Goal: Task Accomplishment & Management: Manage account settings

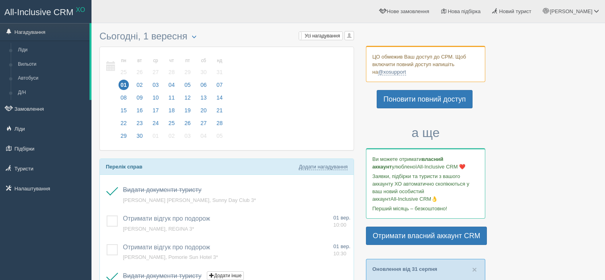
scroll to position [159, 0]
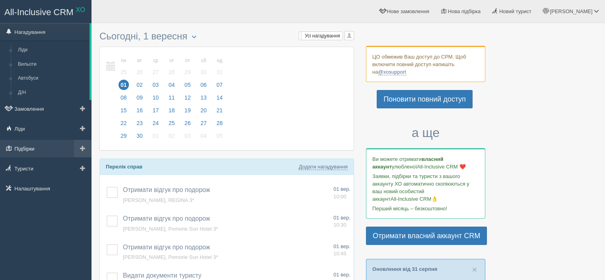
click at [21, 147] on link "Підбірки" at bounding box center [45, 149] width 91 height 18
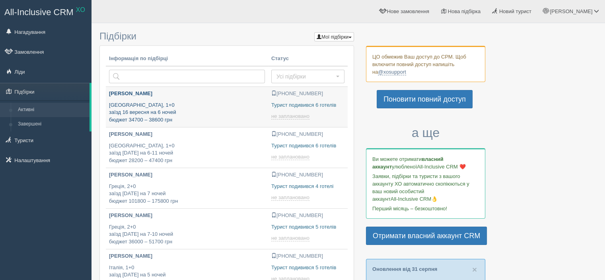
click at [185, 104] on p "Туреччина, 1+0 заїзд 16 вересня на 6 ночей бюджет 34700 – 38600 грн" at bounding box center [187, 112] width 156 height 22
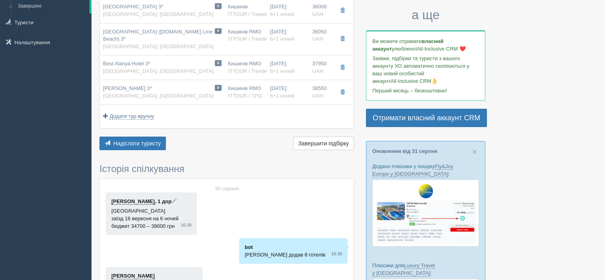
scroll to position [119, 0]
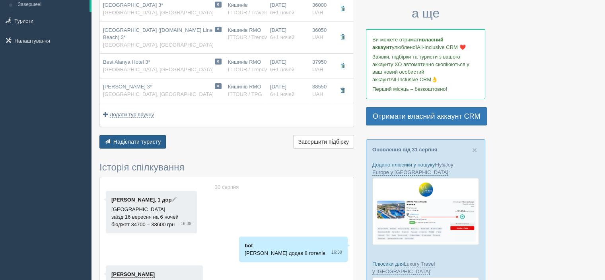
click at [138, 138] on span "Надіслати туристу" at bounding box center [137, 141] width 48 height 6
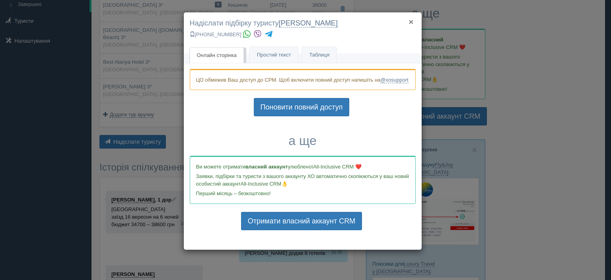
click at [409, 22] on button "×" at bounding box center [410, 22] width 5 height 8
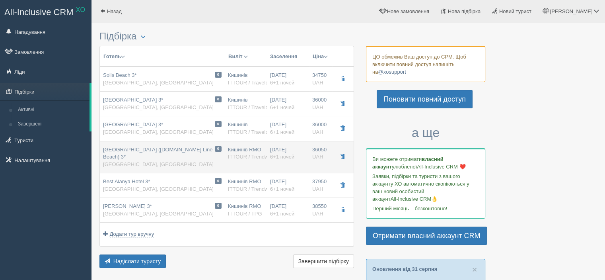
scroll to position [0, 0]
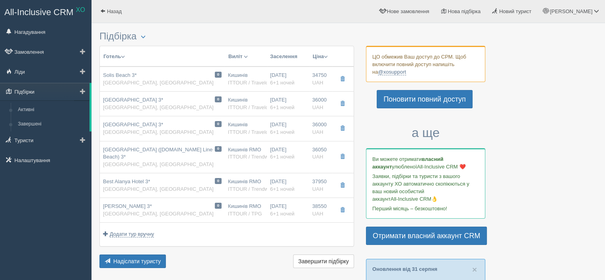
click at [32, 91] on link "Підбірки" at bounding box center [44, 92] width 89 height 18
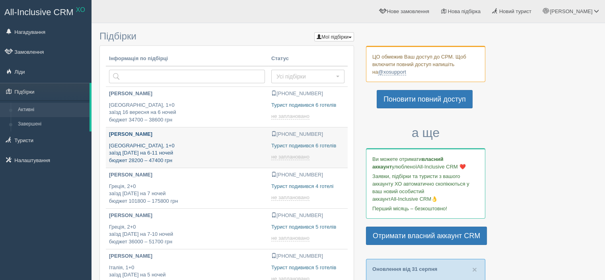
type input "2025-09-01 16:55"
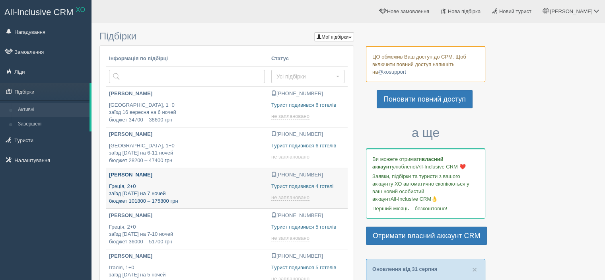
type input "2025-09-01 21:55"
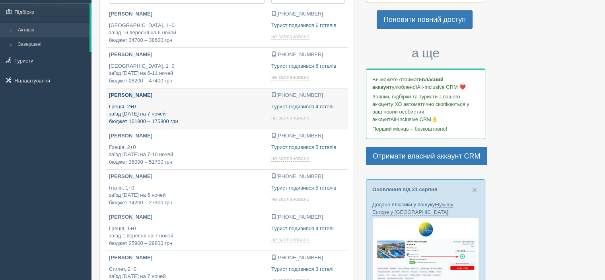
type input "2025-09-01 13:40"
type input "2025-09-01 12:20"
type input "2025-09-01 21:10"
type input "2025-09-01 20:50"
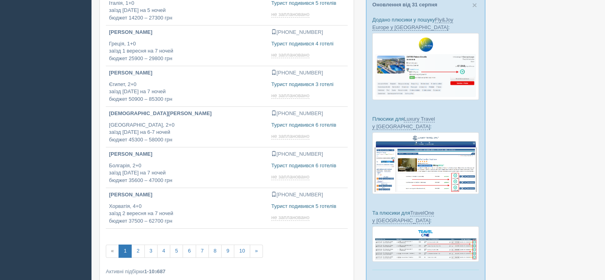
scroll to position [278, 0]
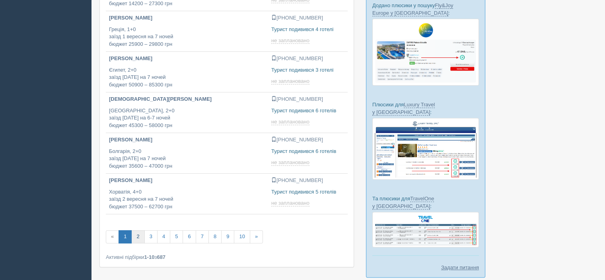
type input "2025-09-01 17:55"
type input "2025-09-01 17:10"
click at [137, 232] on link "2" at bounding box center [137, 236] width 13 height 13
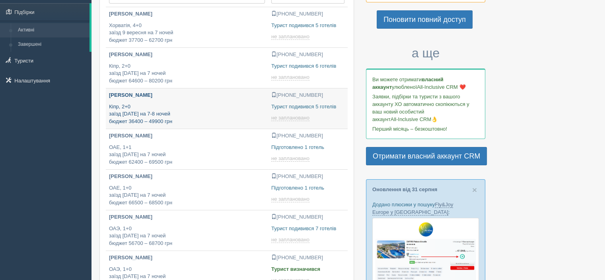
type input "[DATE] 17:15"
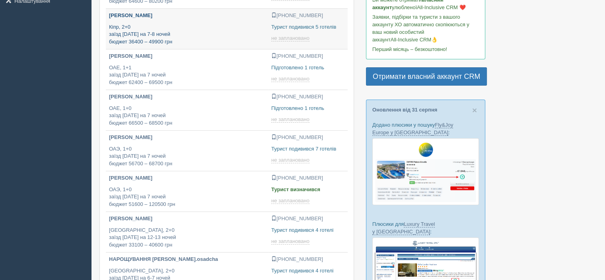
type input "[DATE] 15:10"
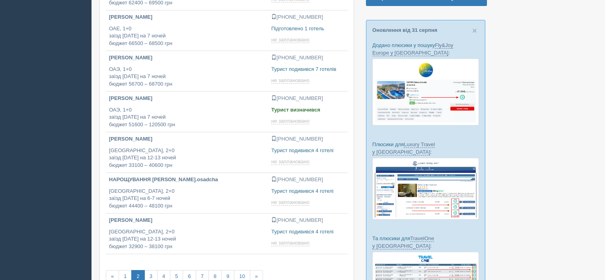
type input "[DATE] 13:55"
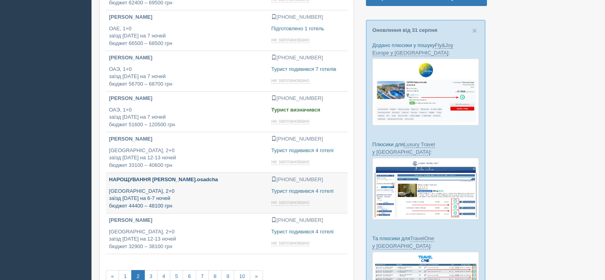
type input "[DATE] 13:45"
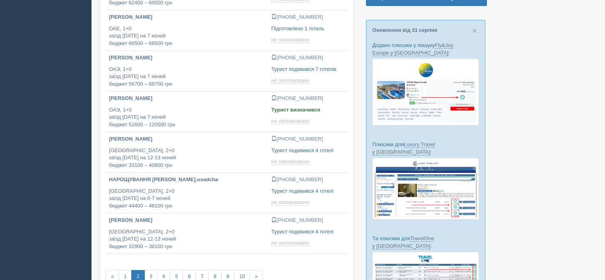
type input "[DATE] 12:45"
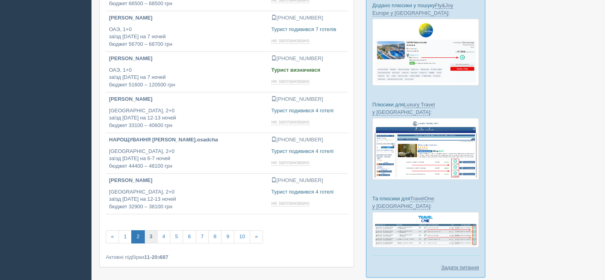
click at [151, 237] on link "3" at bounding box center [150, 236] width 13 height 13
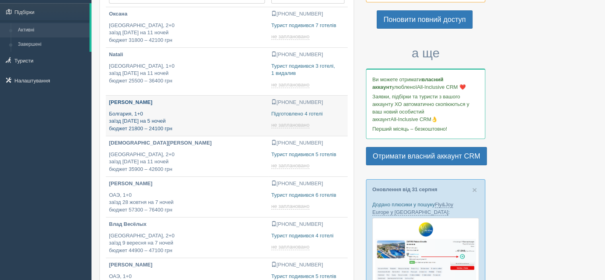
type input "[DATE] 15:10"
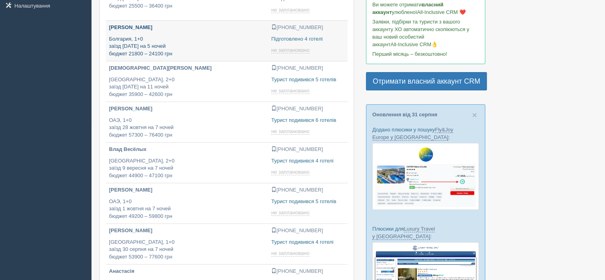
scroll to position [159, 0]
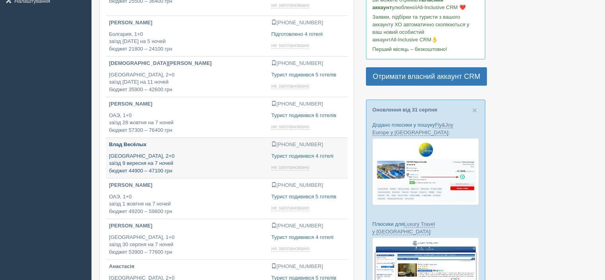
type input "[DATE] 19:35"
type input "[DATE] 19:20"
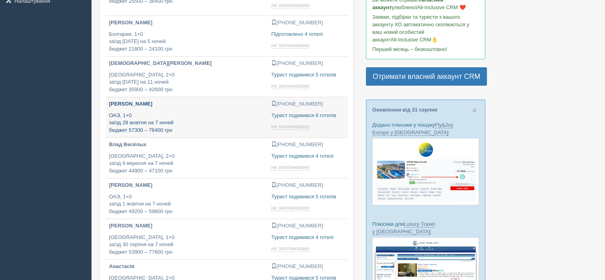
click at [228, 119] on p "ОАЭ, 1+0 заїзд [DATE] на 7 ночей бюджет 57300 – 76400 грн" at bounding box center [187, 123] width 156 height 22
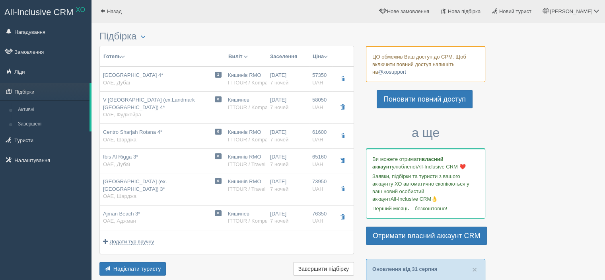
click at [171, 77] on div "1 [GEOGRAPHIC_DATA]* ОАЕ, [GEOGRAPHIC_DATA]" at bounding box center [162, 79] width 119 height 15
type input "[GEOGRAPHIC_DATA] 4*"
type input "[URL][DOMAIN_NAME]"
type input "ОАЭ"
type input "Дубаи"
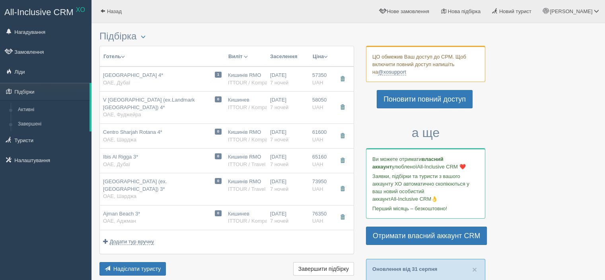
type input "57350.00"
type input "Кишинів RMO"
type input "Дубай DXB"
type input "10:35"
type input "17:45"
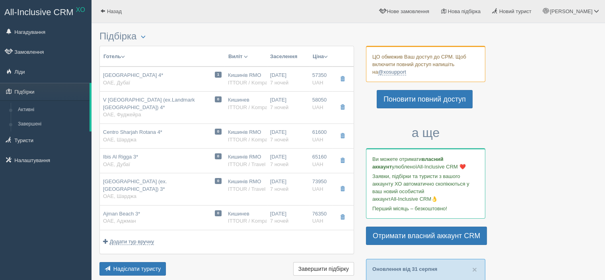
type input "FlyOne"
type input "18:45"
type input "22:25"
type input "7"
type input "Deluxe Room King"
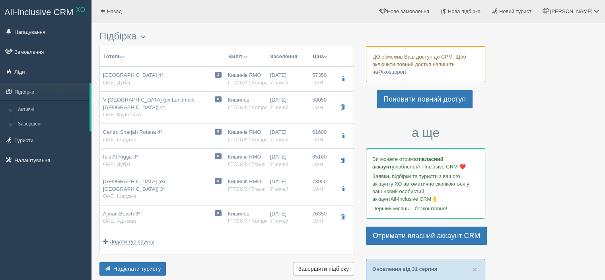
type input "HB"
type input "ITTOUR / Kompas"
type input "[URL][DOMAIN_NAME]"
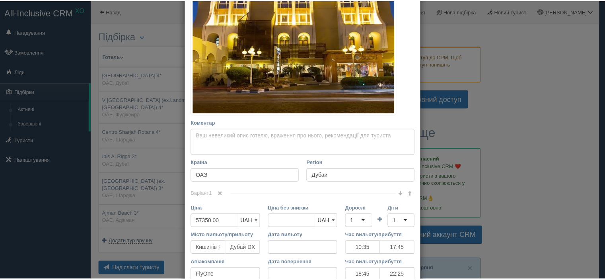
scroll to position [318, 0]
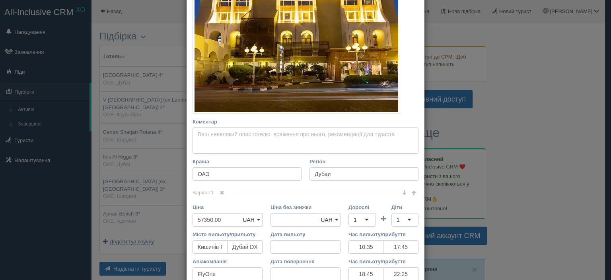
click at [546, 62] on div "× Редагувати тур Назва готелю [GEOGRAPHIC_DATA] 4* Посилання на готель для тури…" at bounding box center [305, 140] width 611 height 280
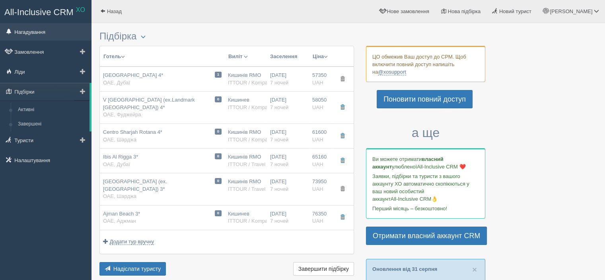
click at [40, 29] on link "Нагадування" at bounding box center [45, 32] width 91 height 18
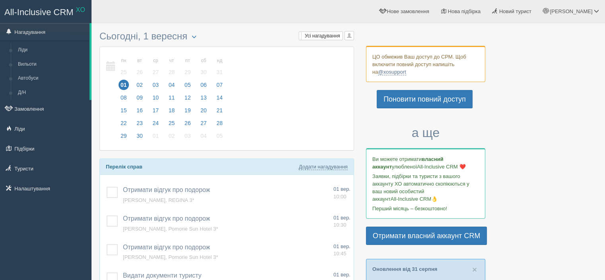
scroll to position [80, 0]
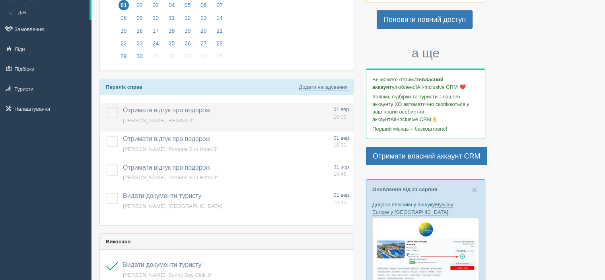
click at [107, 107] on label at bounding box center [107, 107] width 0 height 0
click at [0, 0] on input "checkbox" at bounding box center [0, 0] width 0 height 0
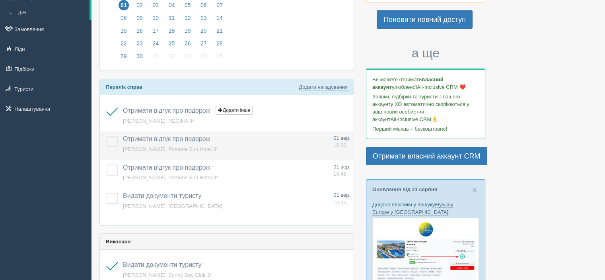
click at [107, 136] on label at bounding box center [107, 136] width 0 height 0
click at [0, 0] on input "checkbox" at bounding box center [0, 0] width 0 height 0
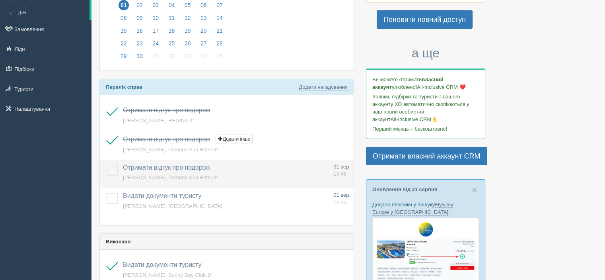
click at [107, 164] on label at bounding box center [107, 164] width 0 height 0
click at [0, 0] on input "checkbox" at bounding box center [0, 0] width 0 height 0
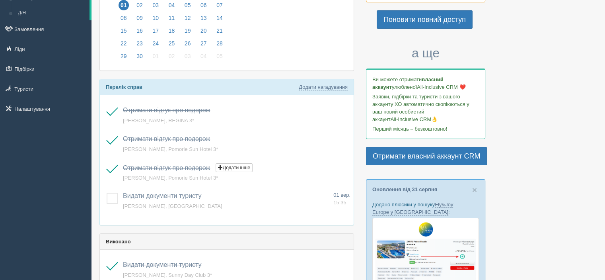
click at [582, 154] on div at bounding box center [348, 215] width 498 height 537
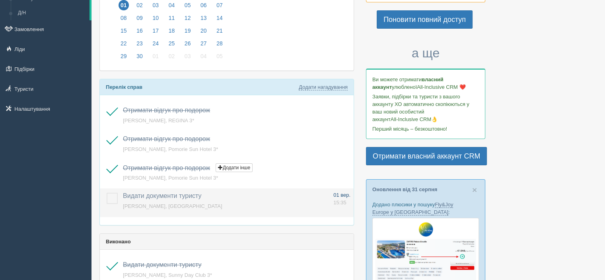
click at [340, 193] on span "01 вер." at bounding box center [341, 195] width 17 height 6
type input "Видати документи туристу"
type textarea "КАРМАЗІНА ІРИНА АНАТОЛІЇВНА, TURKOMAN HOTEL"
select select "15"
select select "35"
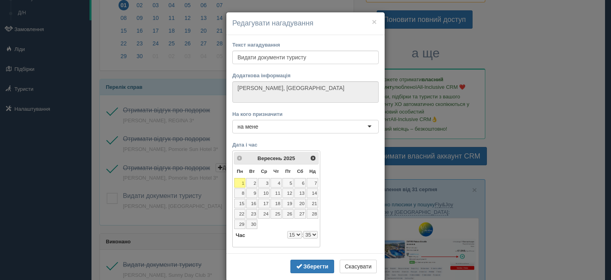
click at [291, 233] on select "0 1 2 3 4 5 6 7 8 9 10 11 12 13 14 15 16 17 18 19 20 21 22 23" at bounding box center [294, 235] width 15 height 8
click at [561, 117] on div "× Нове нагадування Редагувати нагадування Текст нагадування Видати документи ту…" at bounding box center [305, 140] width 611 height 280
